Goal: Navigation & Orientation: Find specific page/section

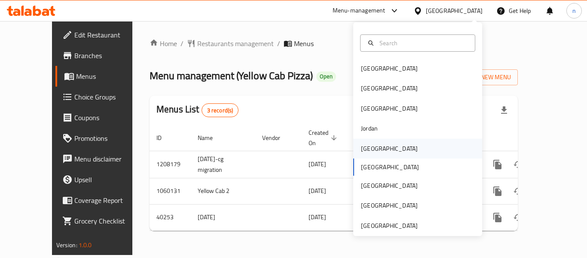
click at [364, 150] on div "Kuwait" at bounding box center [389, 148] width 57 height 9
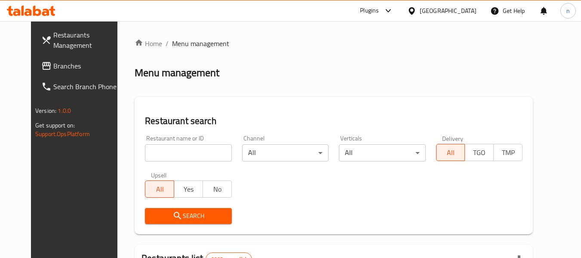
click at [53, 65] on span "Branches" at bounding box center [87, 66] width 68 height 10
click at [393, 6] on icon at bounding box center [388, 11] width 10 height 10
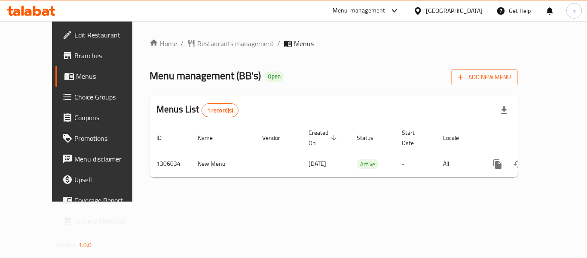
click at [400, 10] on icon at bounding box center [395, 11] width 10 height 10
click at [359, 93] on div "Restaurant-Management" at bounding box center [351, 94] width 68 height 9
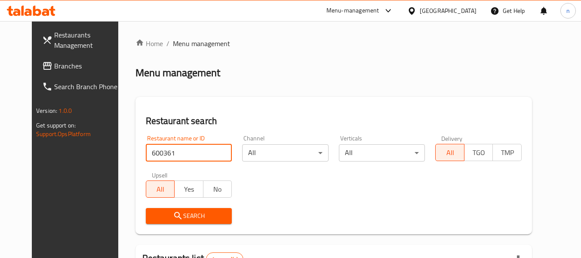
click at [47, 58] on link "Branches" at bounding box center [82, 65] width 94 height 21
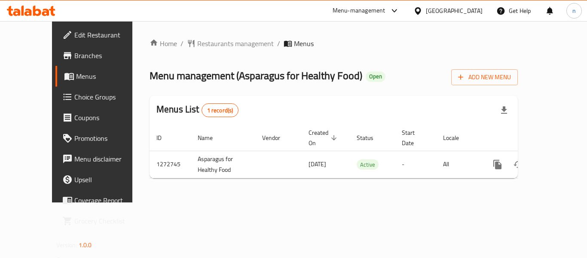
click at [398, 9] on icon at bounding box center [395, 11] width 10 height 10
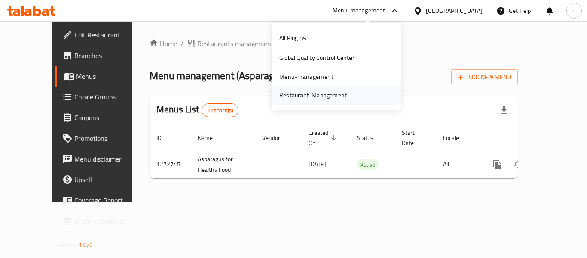
click at [313, 96] on div "Restaurant-Management" at bounding box center [313, 94] width 68 height 9
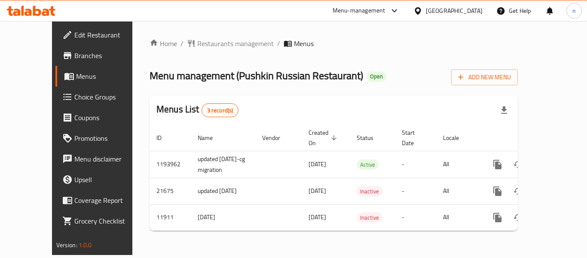
click at [394, 10] on icon at bounding box center [394, 10] width 5 height 3
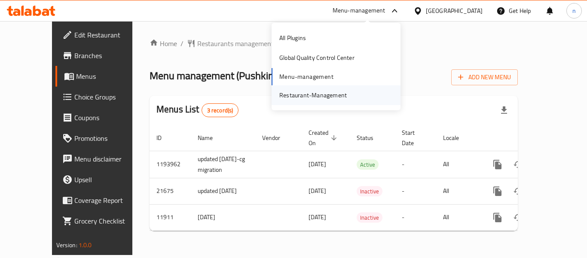
click at [322, 96] on div "Restaurant-Management" at bounding box center [313, 94] width 68 height 9
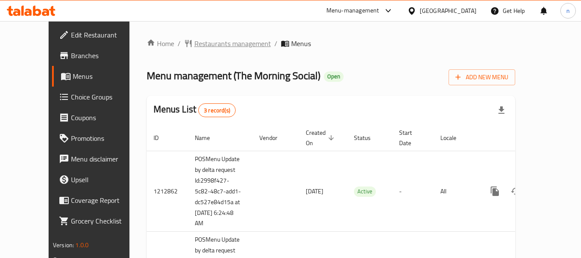
click at [194, 45] on span "Restaurants management" at bounding box center [232, 43] width 77 height 10
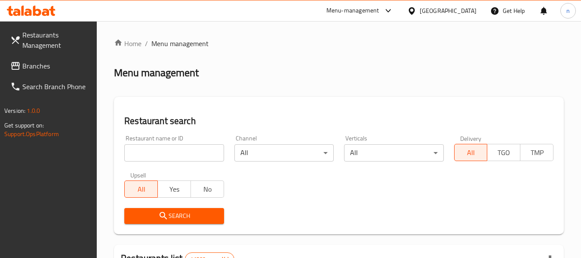
click at [149, 149] on input "search" at bounding box center [173, 152] width 99 height 17
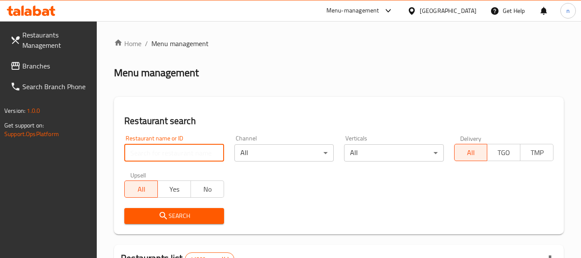
paste input "633740"
type input "633740"
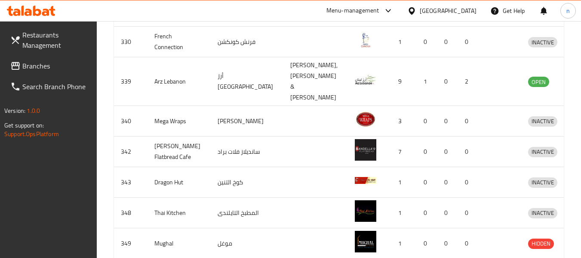
scroll to position [178, 0]
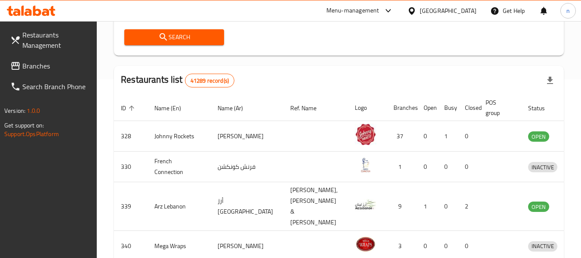
click at [386, 11] on icon at bounding box center [388, 11] width 10 height 10
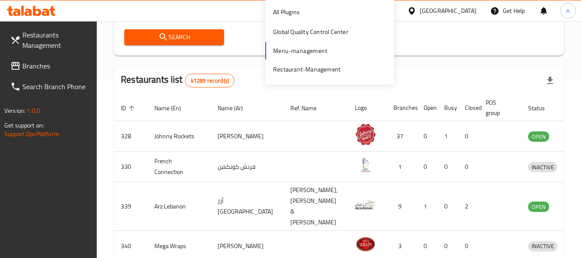
scroll to position [92, 0]
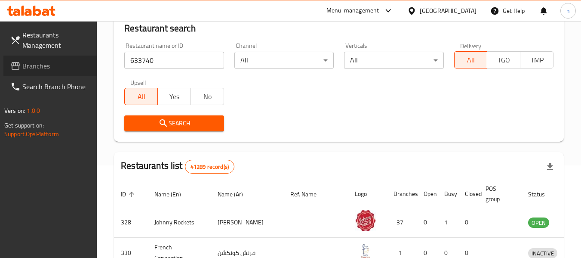
click at [44, 70] on span "Branches" at bounding box center [56, 66] width 68 height 10
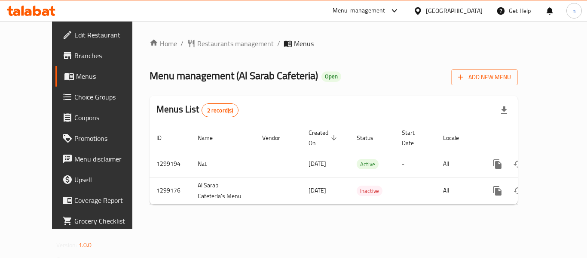
click at [394, 12] on icon at bounding box center [395, 11] width 10 height 10
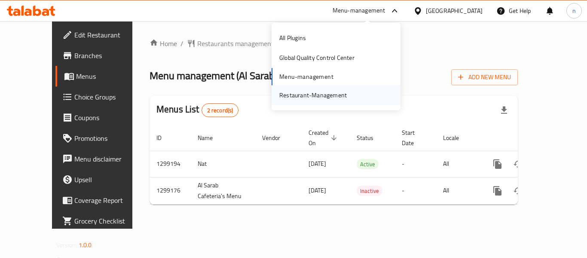
click at [307, 96] on div "Restaurant-Management" at bounding box center [313, 94] width 68 height 9
